Goal: Book appointment/travel/reservation

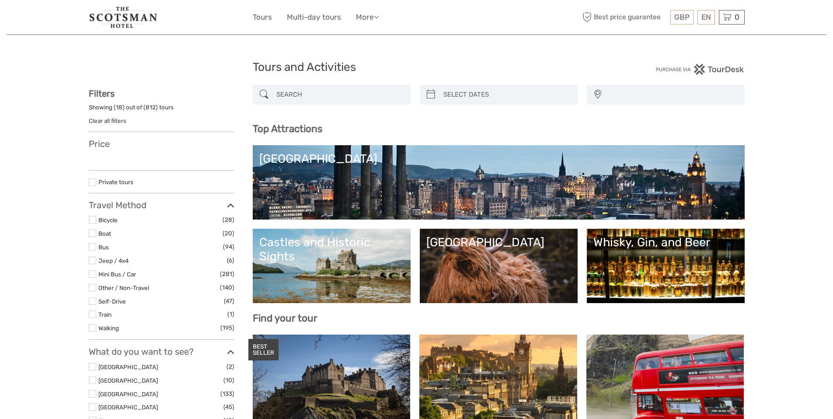
select select
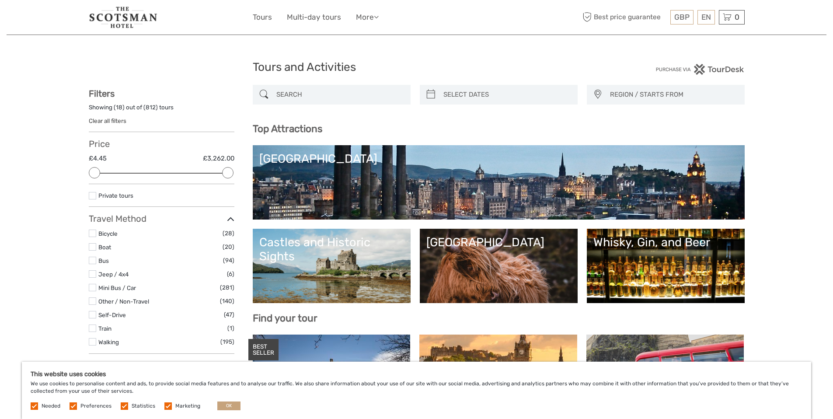
type input "02/09/2025"
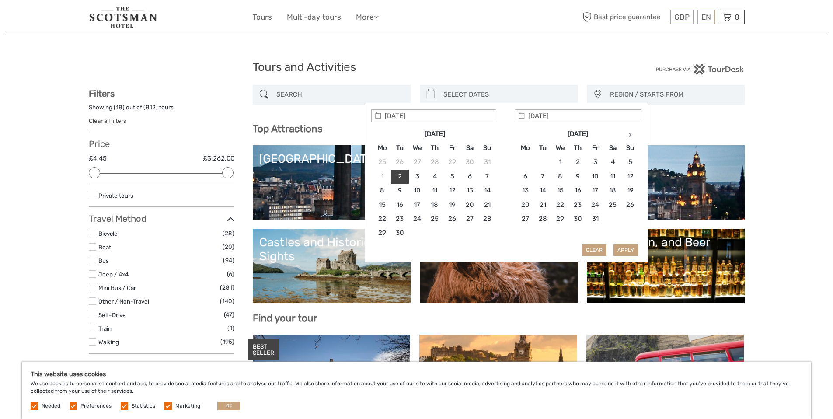
click at [469, 97] on input "search" at bounding box center [506, 94] width 133 height 15
click at [628, 135] on icon at bounding box center [629, 134] width 3 height 4
type input "16/11/2025"
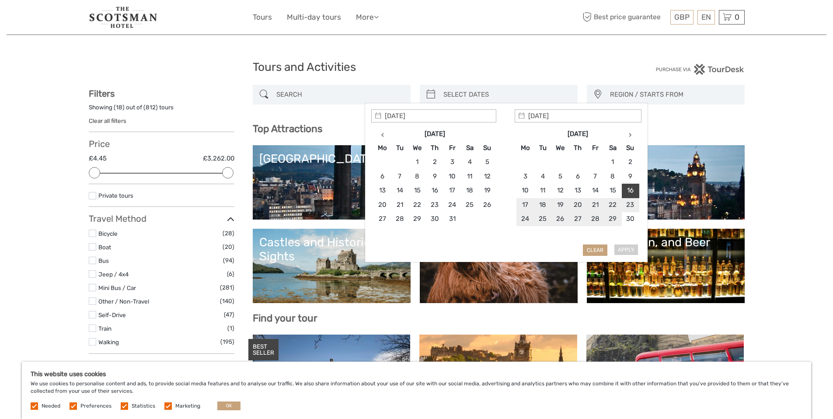
click at [630, 250] on div "Apply Clear" at bounding box center [506, 182] width 270 height 147
click at [629, 250] on div "Apply Clear" at bounding box center [506, 182] width 270 height 147
type input "16/11/2025"
click at [628, 249] on button "Apply" at bounding box center [625, 249] width 24 height 11
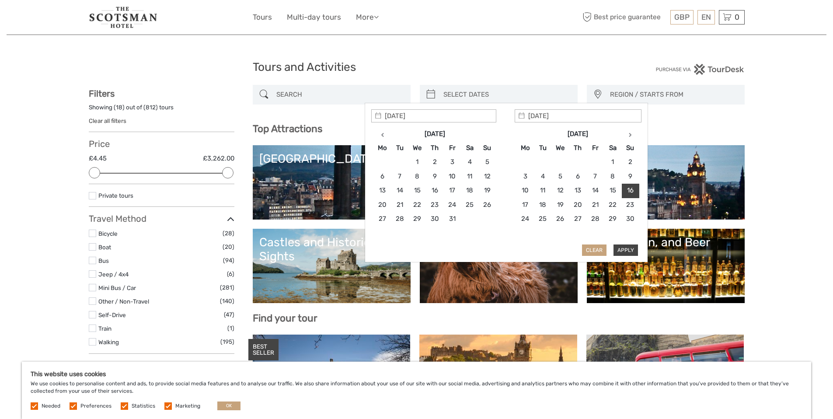
type input "16/11/2025 - 16/11/2025"
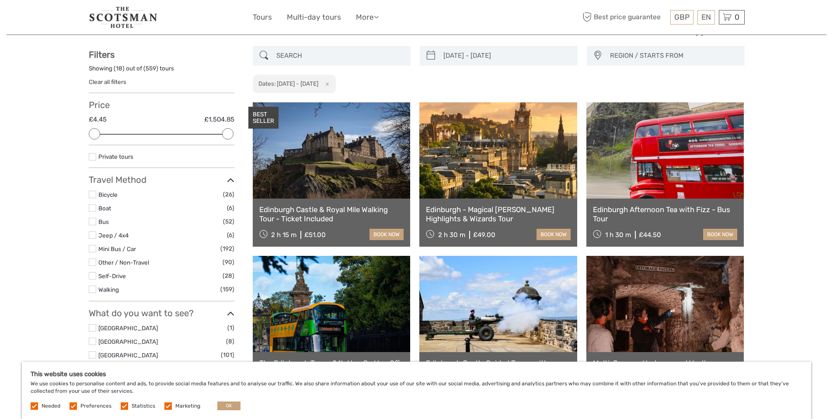
scroll to position [37, 0]
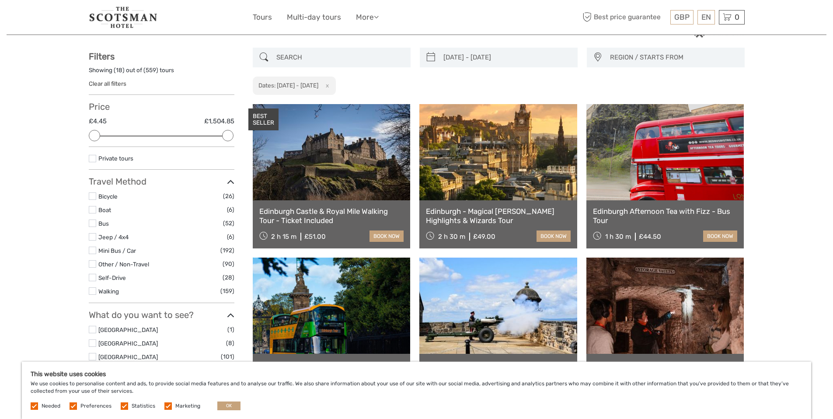
click at [639, 54] on span "REGION / STARTS FROM" at bounding box center [673, 57] width 134 height 14
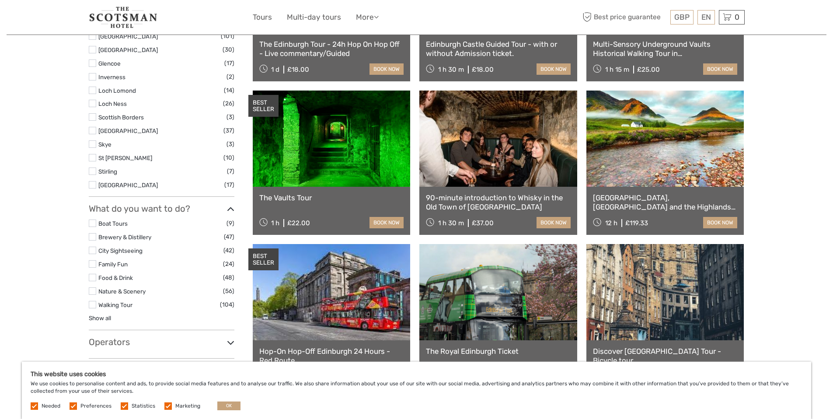
scroll to position [312, 0]
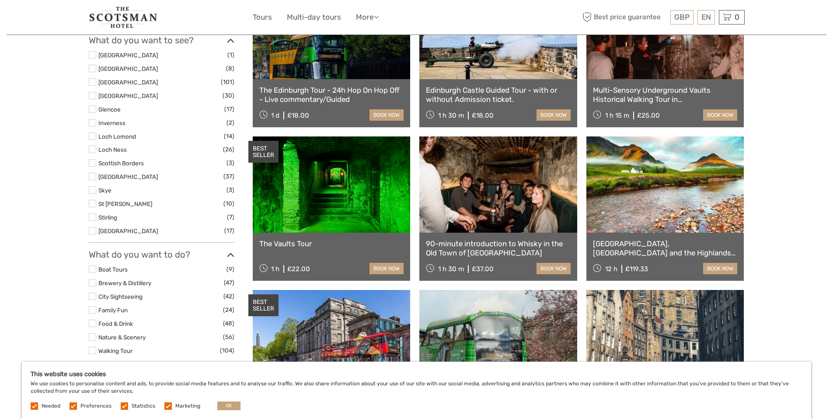
click at [666, 194] on link at bounding box center [665, 184] width 158 height 96
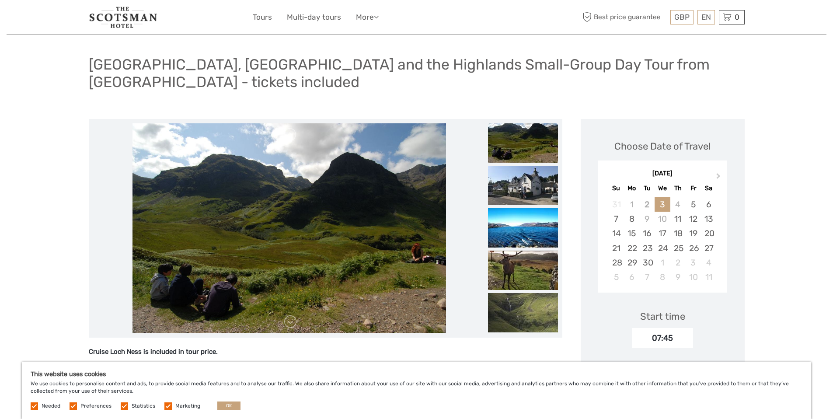
scroll to position [45, 0]
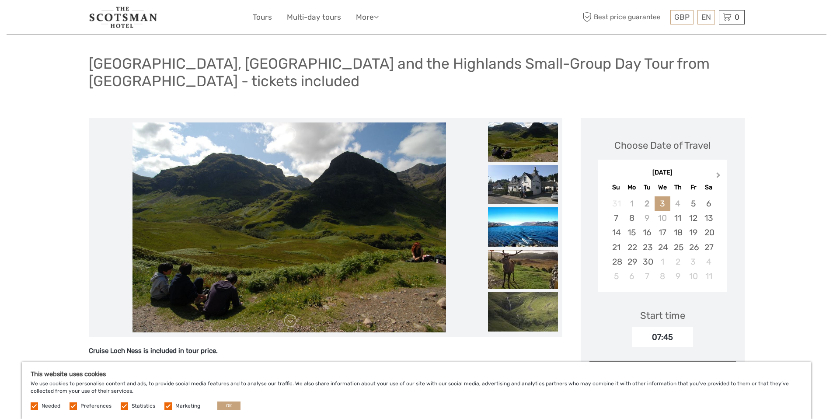
click at [721, 170] on button "Next Month" at bounding box center [719, 177] width 14 height 14
click at [706, 225] on div "15" at bounding box center [708, 232] width 15 height 14
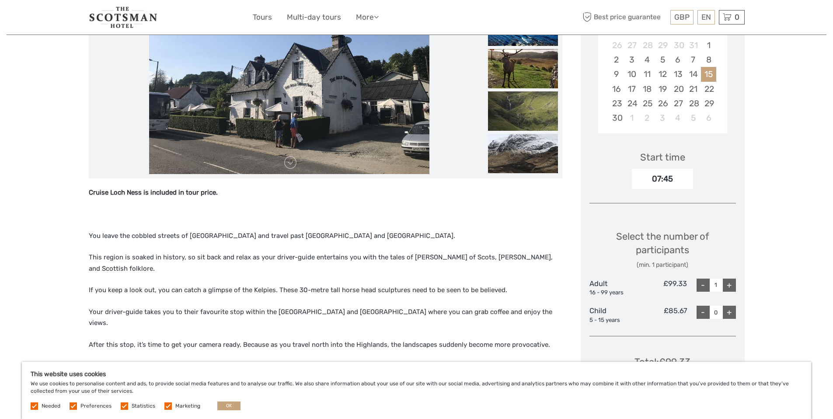
scroll to position [204, 0]
click at [731, 278] on div "+" at bounding box center [728, 284] width 13 height 13
type input "2"
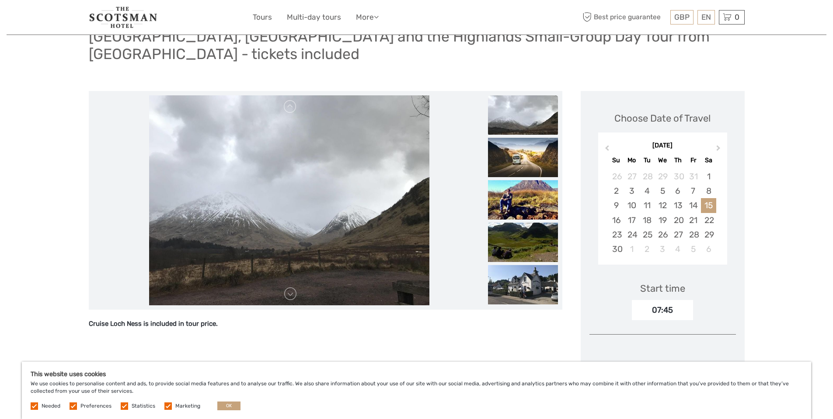
scroll to position [73, 0]
click at [291, 286] on link at bounding box center [290, 293] width 14 height 14
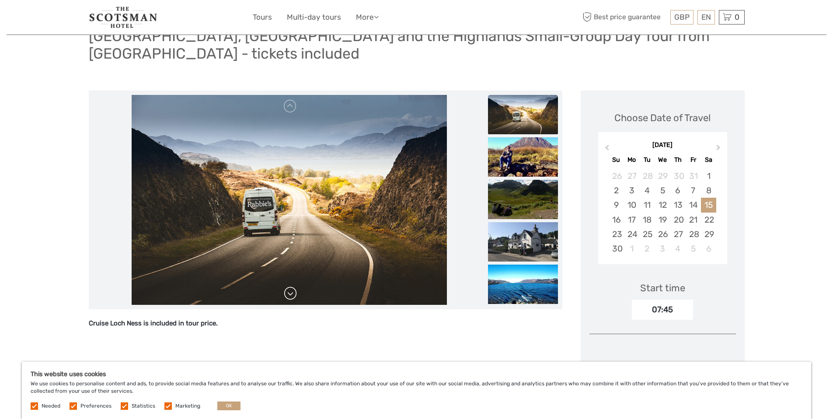
click at [291, 286] on link at bounding box center [290, 293] width 14 height 14
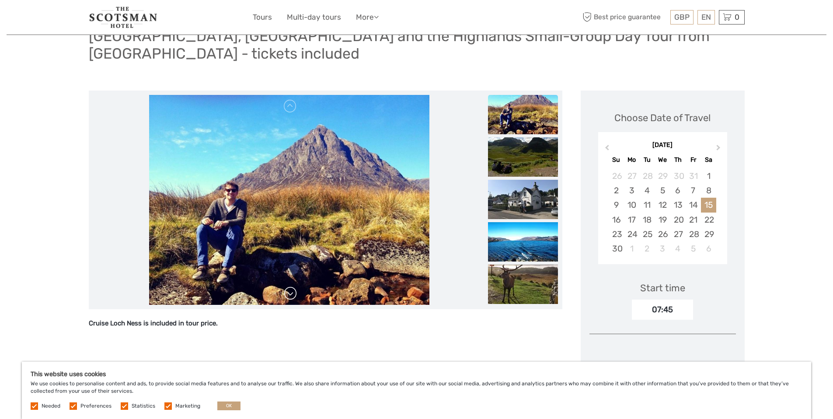
click at [291, 286] on link at bounding box center [290, 293] width 14 height 14
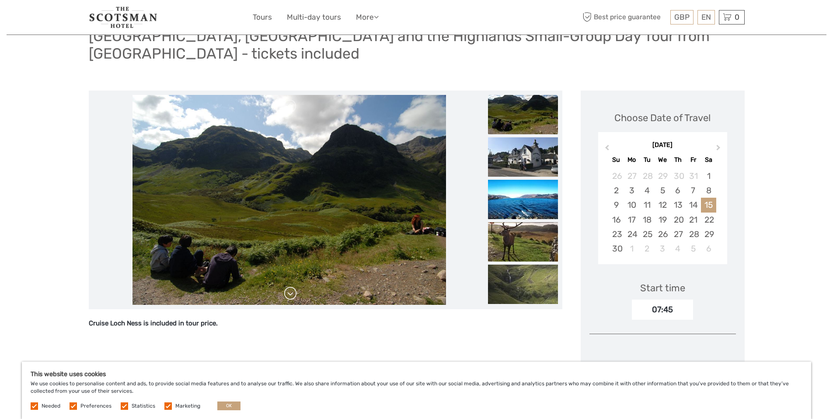
click at [291, 286] on link at bounding box center [290, 293] width 14 height 14
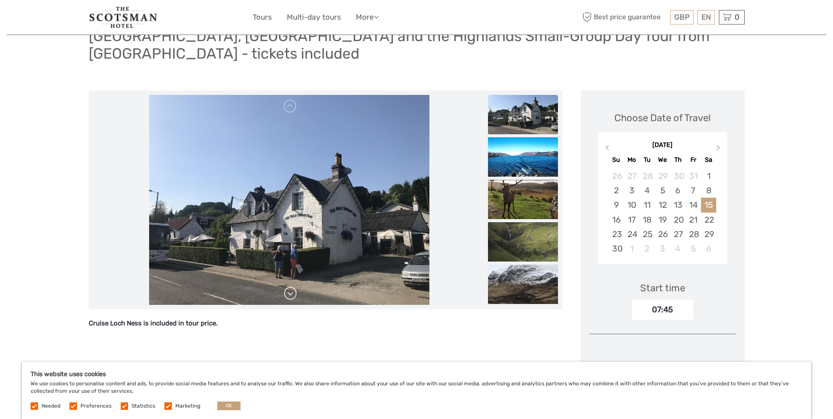
click at [291, 286] on link at bounding box center [290, 293] width 14 height 14
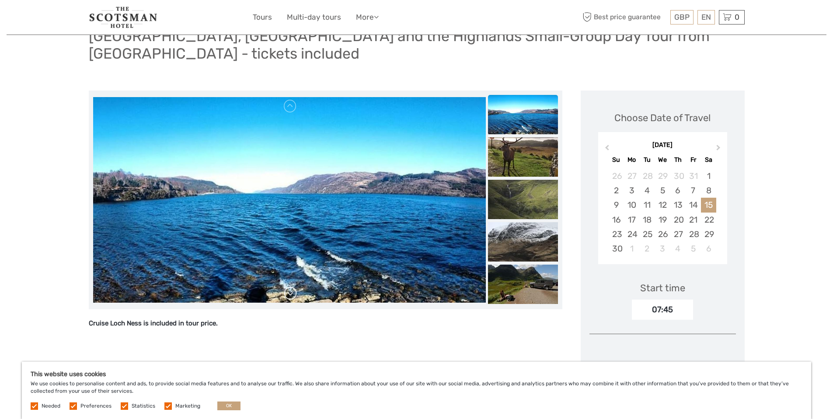
click at [291, 286] on link at bounding box center [290, 293] width 14 height 14
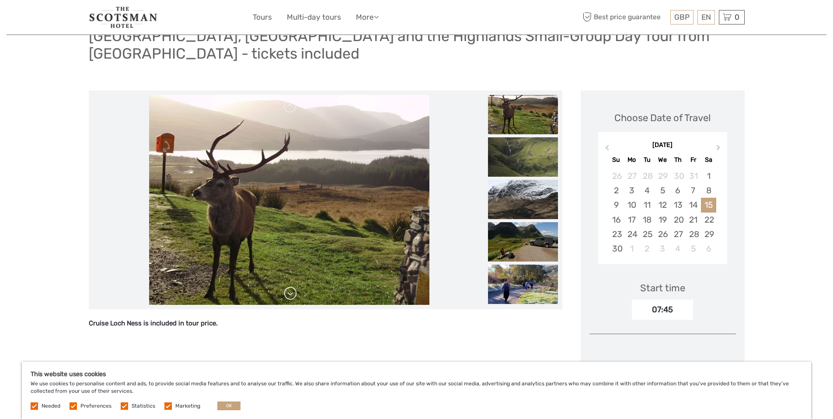
click at [291, 286] on link at bounding box center [290, 293] width 14 height 14
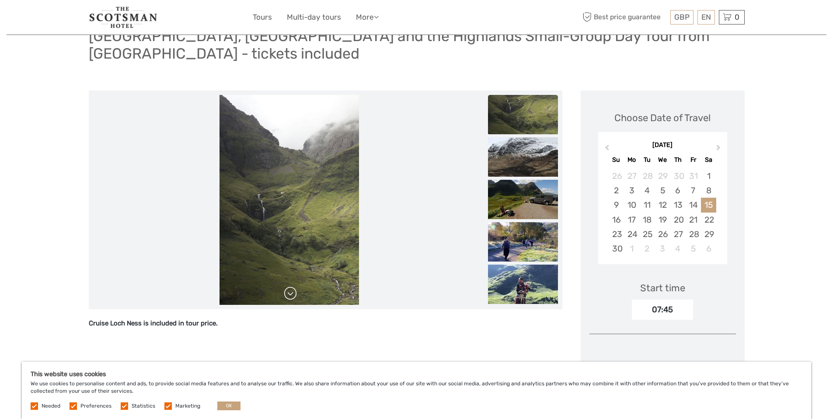
click at [291, 286] on link at bounding box center [290, 293] width 14 height 14
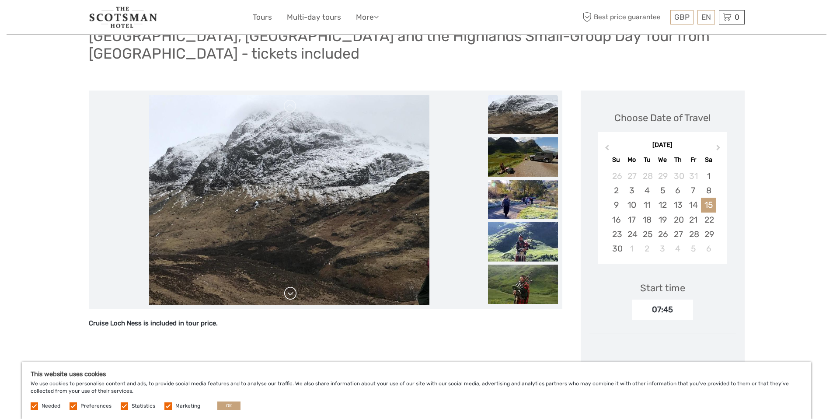
click at [291, 286] on link at bounding box center [290, 293] width 14 height 14
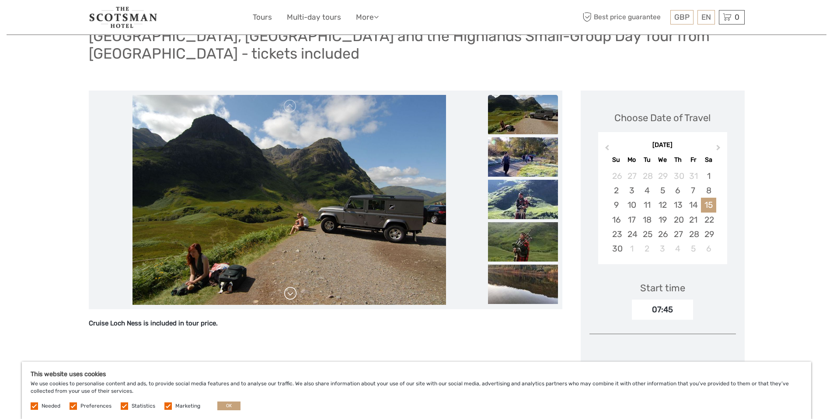
click at [291, 286] on link at bounding box center [290, 293] width 14 height 14
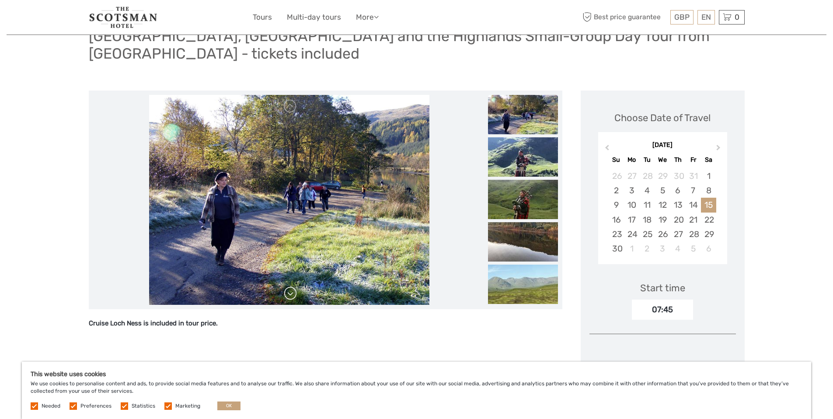
click at [291, 286] on link at bounding box center [290, 293] width 14 height 14
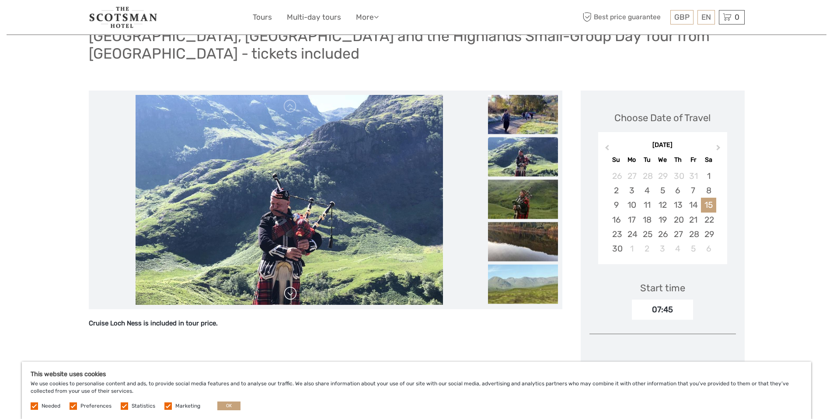
click at [291, 286] on link at bounding box center [290, 293] width 14 height 14
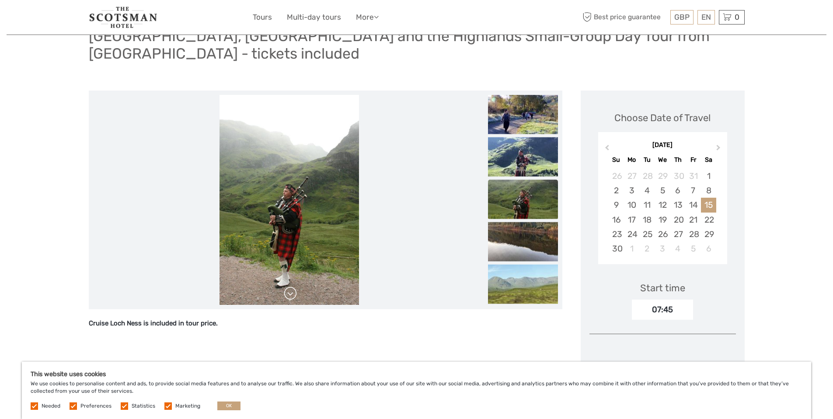
click at [291, 286] on link at bounding box center [290, 293] width 14 height 14
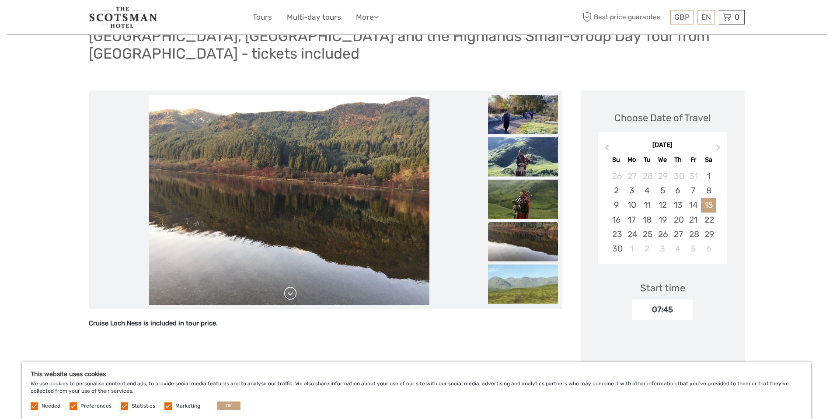
click at [291, 286] on link at bounding box center [290, 293] width 14 height 14
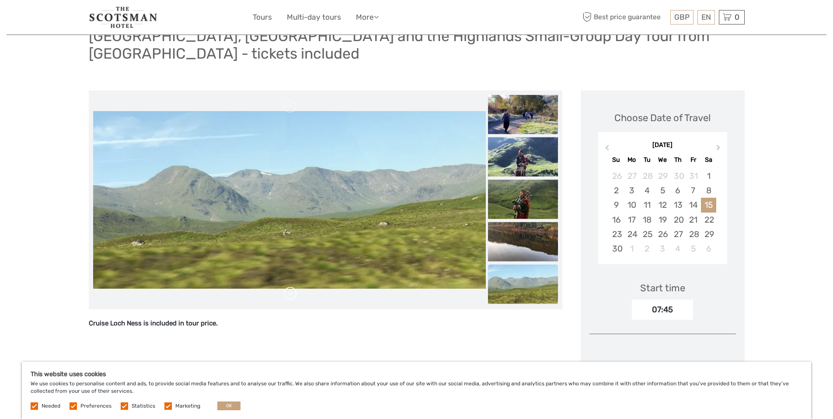
click at [291, 286] on link at bounding box center [290, 293] width 14 height 14
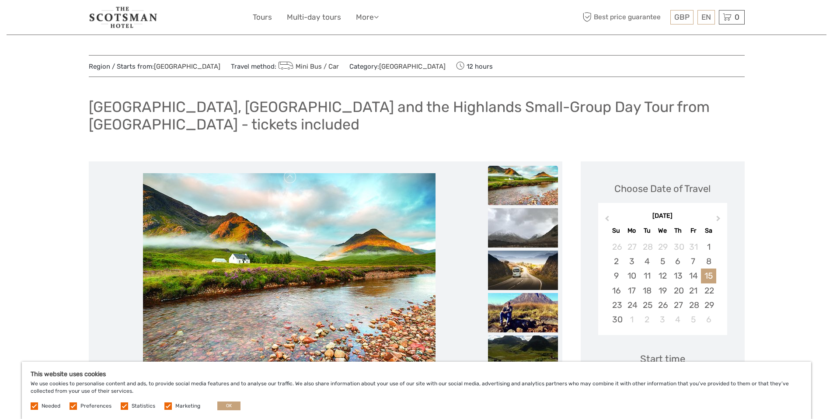
scroll to position [0, 0]
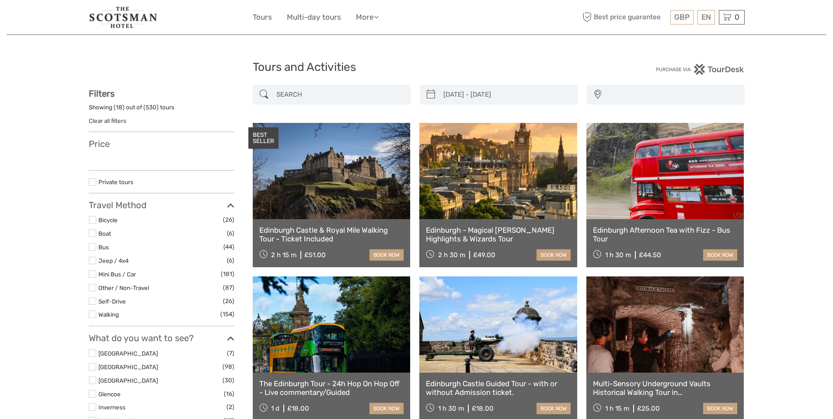
select select
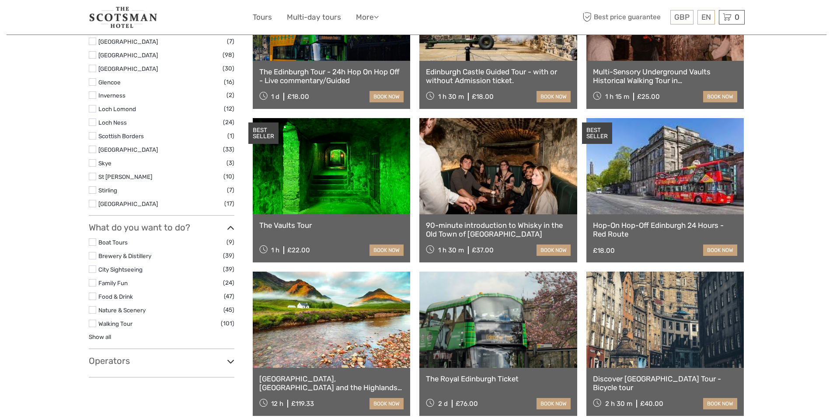
type input "15/11/2025 - 15/11/2025"
select select
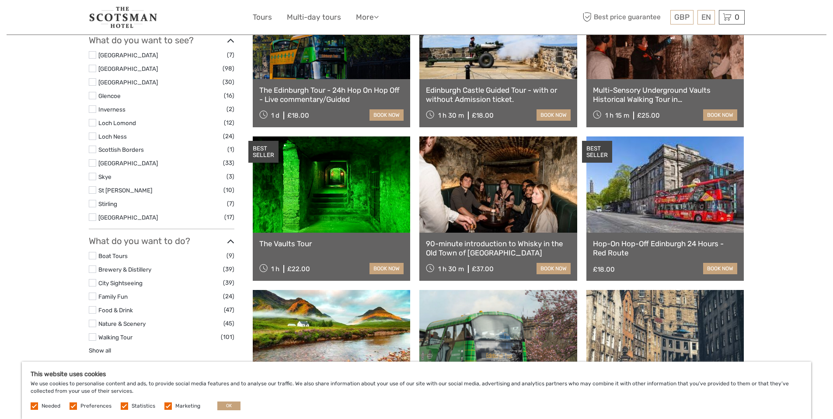
scroll to position [0, 0]
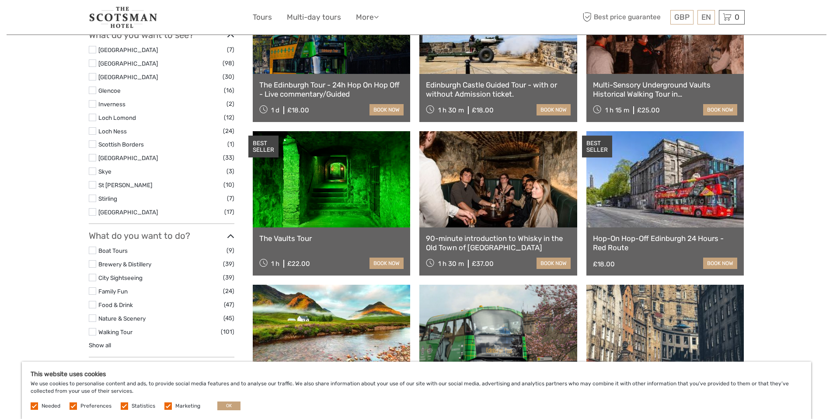
click at [94, 158] on label at bounding box center [92, 157] width 7 height 7
click at [0, 0] on input "checkbox" at bounding box center [0, 0] width 0 height 0
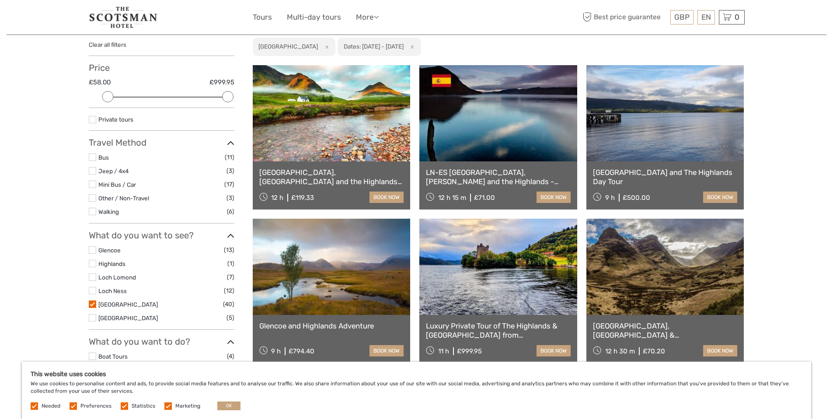
scroll to position [76, 0]
drag, startPoint x: 230, startPoint y: 98, endPoint x: 180, endPoint y: 98, distance: 50.3
click at [180, 98] on div "Price £58.00 £136.00 Clear" at bounding box center [162, 85] width 146 height 45
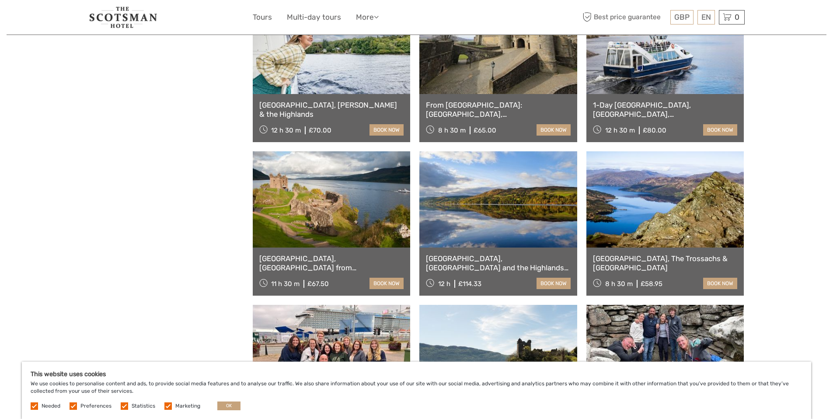
scroll to position [774, 0]
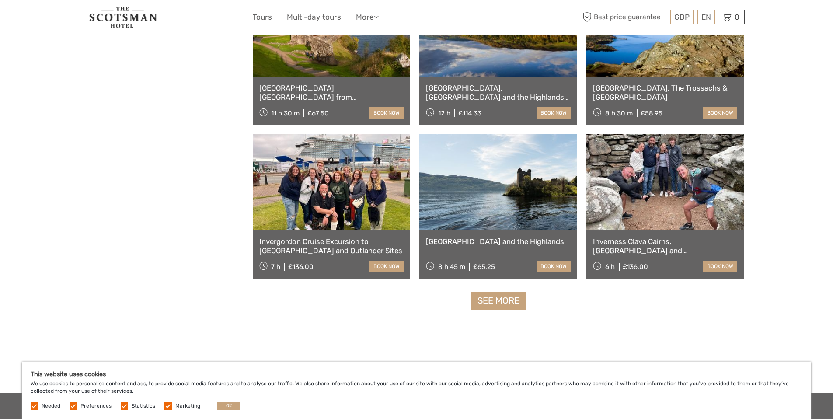
click at [465, 239] on link "Loch Ness and the Highlands" at bounding box center [498, 241] width 145 height 9
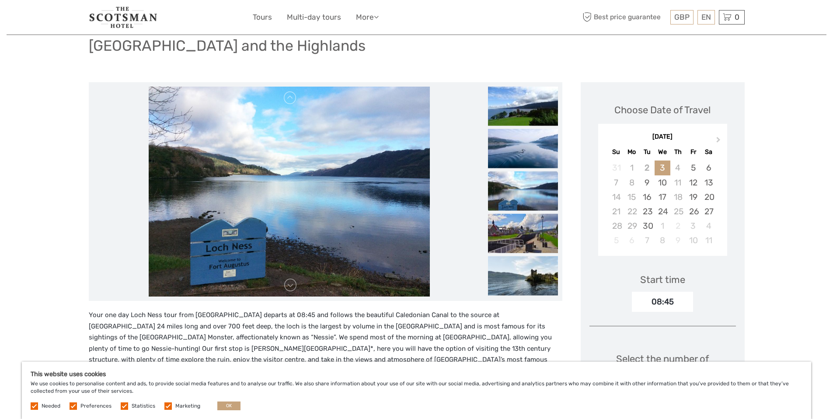
scroll to position [53, 0]
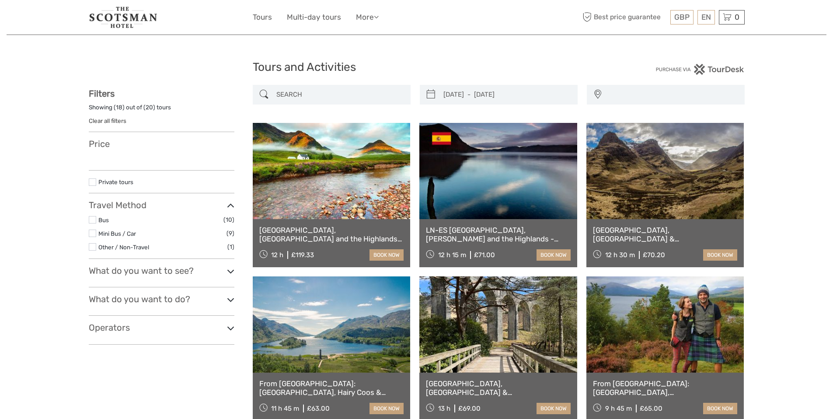
select select
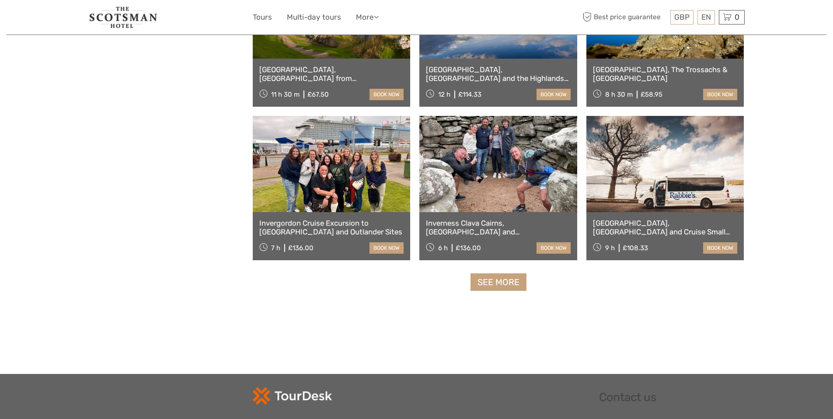
type input "[DATE] - [DATE]"
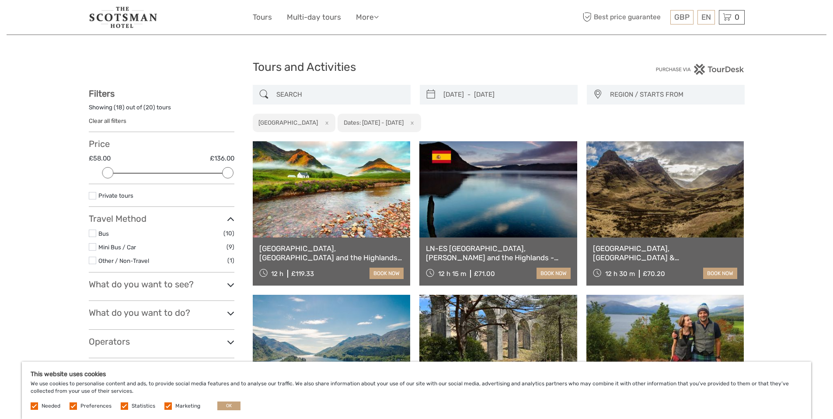
click at [663, 92] on span "REGION / STARTS FROM" at bounding box center [673, 94] width 134 height 14
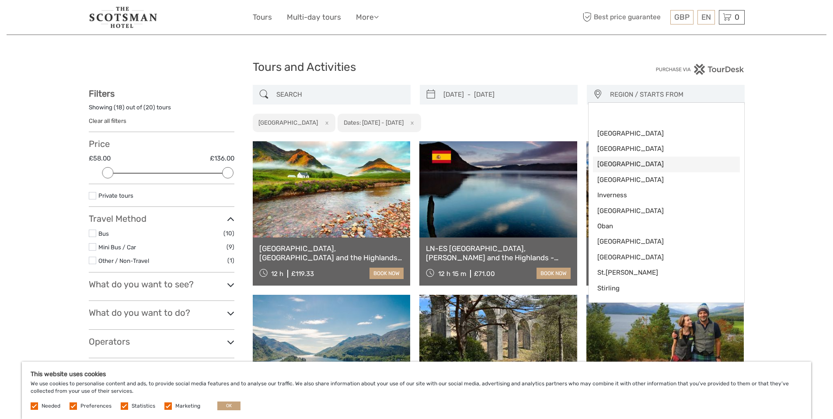
click at [614, 162] on span "[GEOGRAPHIC_DATA]" at bounding box center [658, 164] width 123 height 9
select select "[GEOGRAPHIC_DATA]"
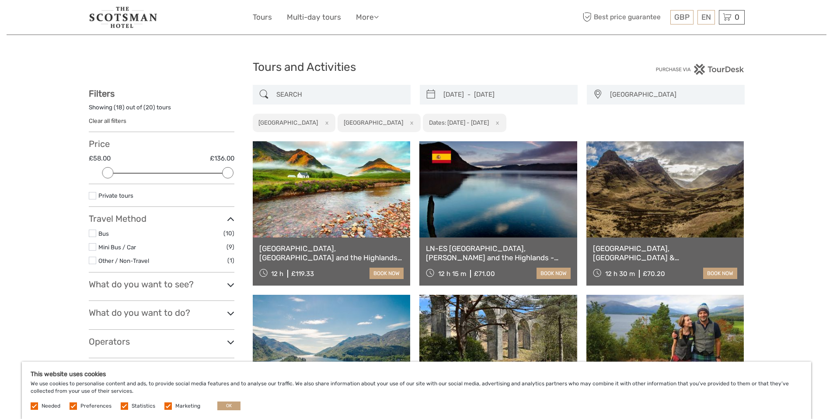
scroll to position [10, 0]
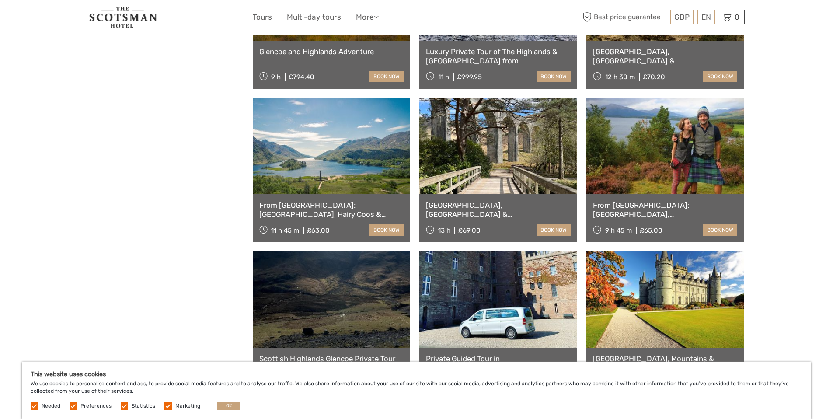
scroll to position [350, 0]
